Goal: Task Accomplishment & Management: Manage account settings

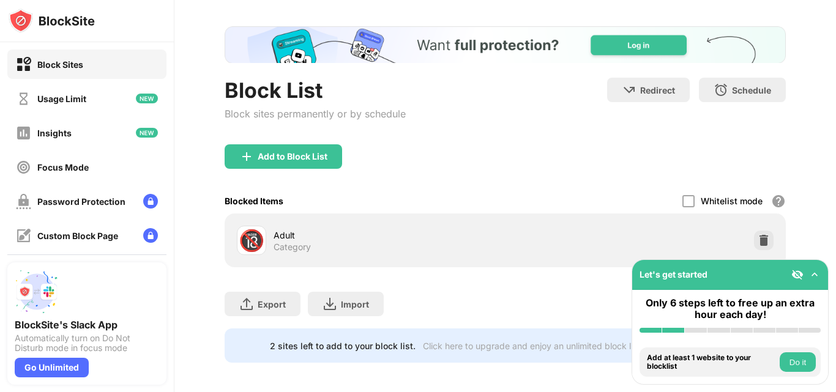
scroll to position [50, 0]
click at [718, 199] on div "Whitelist mode" at bounding box center [732, 202] width 62 height 10
click at [754, 231] on div at bounding box center [764, 241] width 20 height 20
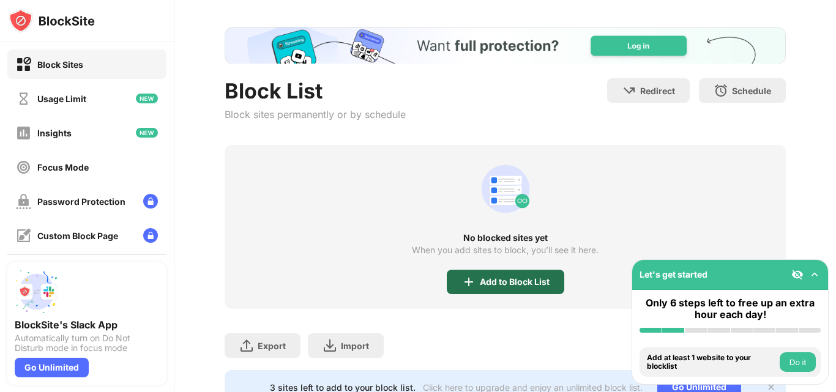
click at [515, 271] on div "Add to Block List" at bounding box center [506, 282] width 118 height 24
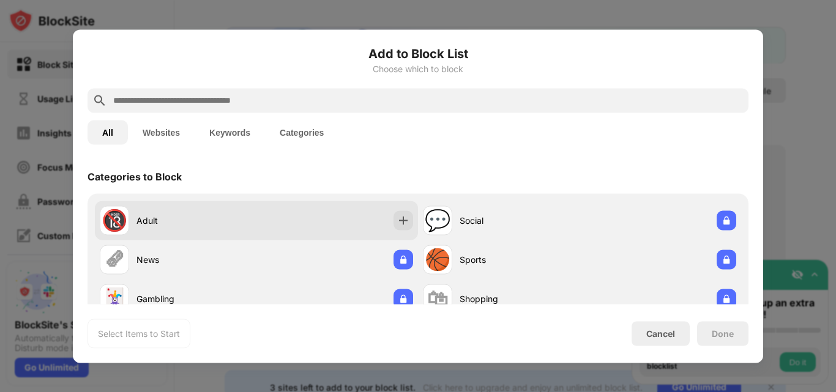
click at [216, 216] on div "Adult" at bounding box center [197, 220] width 120 height 13
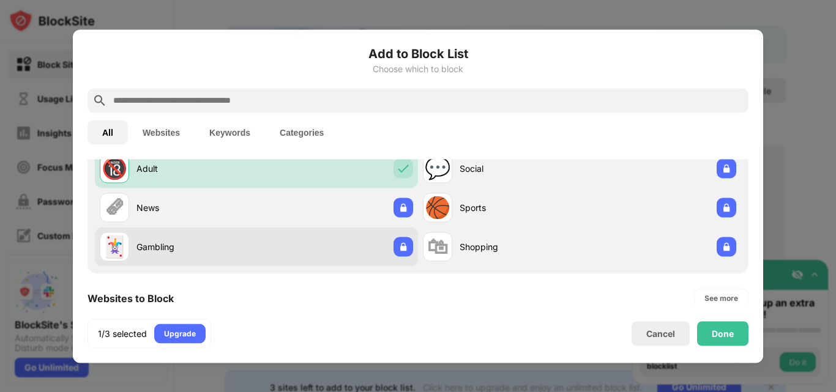
scroll to position [50, 0]
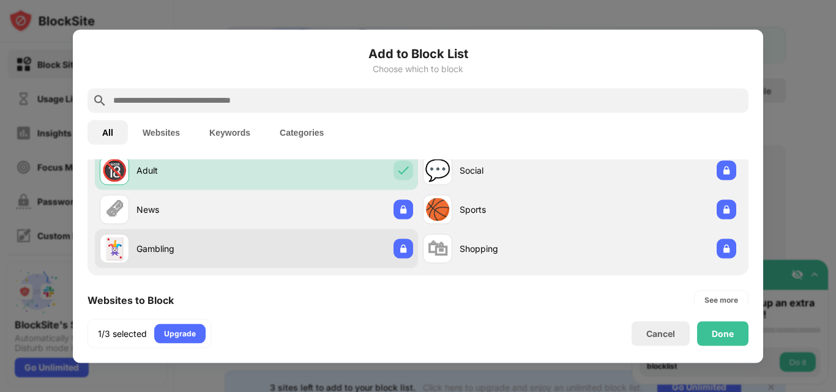
click at [316, 247] on div "🃏 Gambling" at bounding box center [256, 248] width 323 height 39
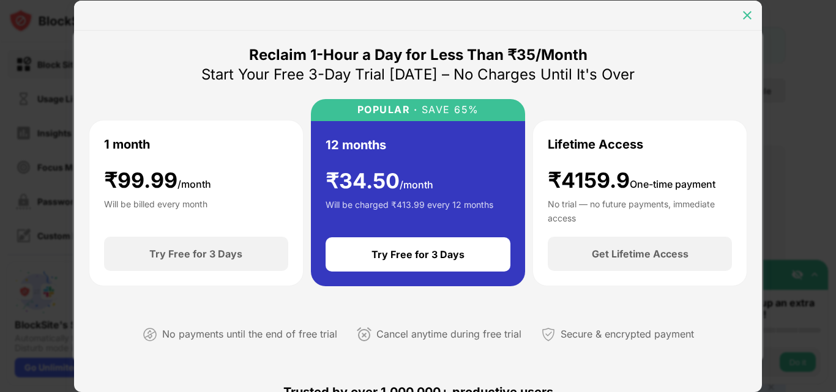
click at [746, 12] on img at bounding box center [748, 15] width 12 height 12
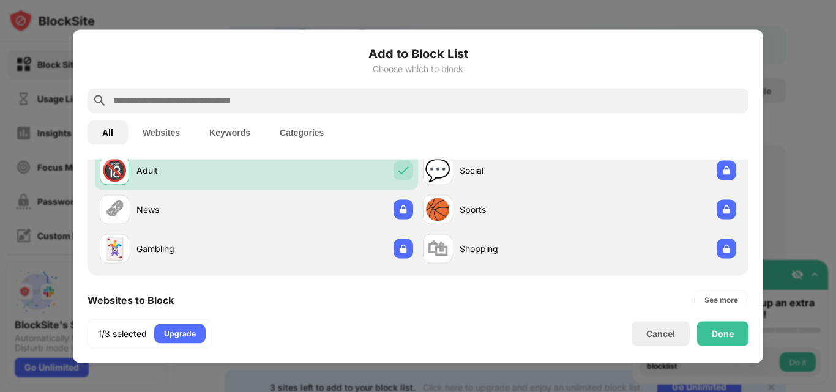
click at [760, 334] on div "Add to Block List Choose which to block All Websites Keywords Categories Catego…" at bounding box center [418, 196] width 691 height 334
click at [708, 332] on div "Done" at bounding box center [722, 333] width 51 height 24
